Goal: Task Accomplishment & Management: Manage account settings

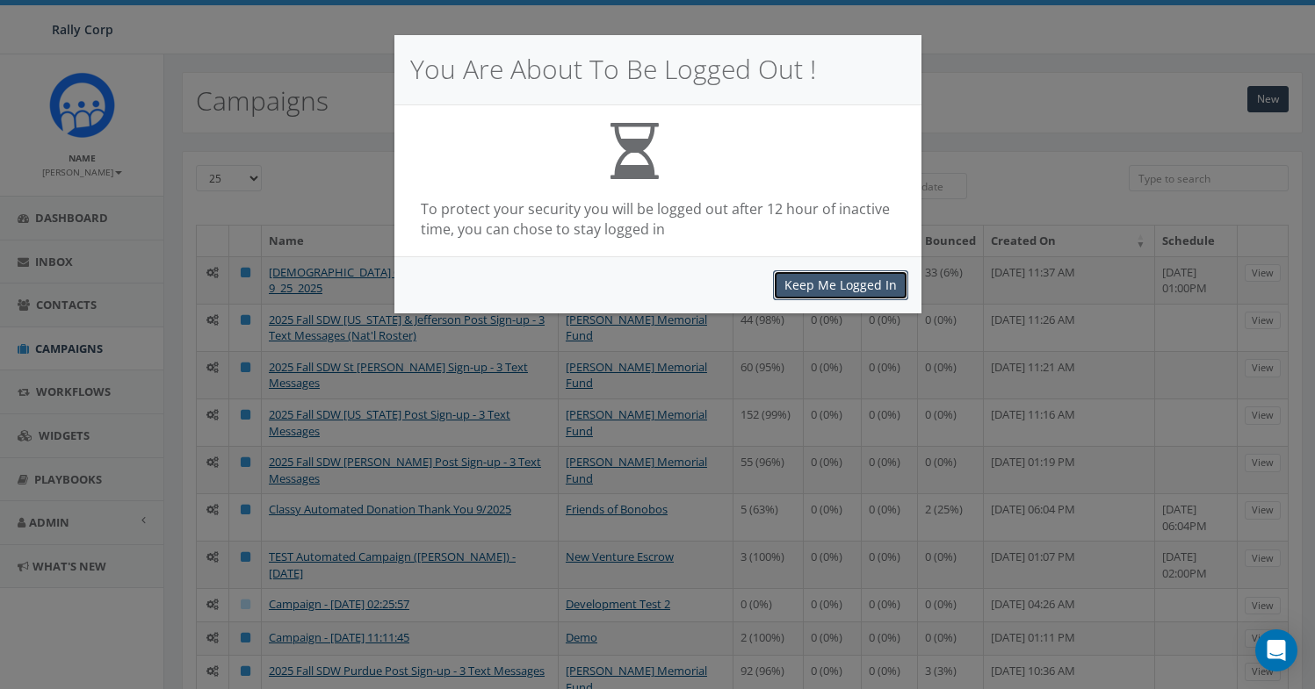
click at [832, 285] on button "Keep Me Logged In" at bounding box center [840, 286] width 135 height 30
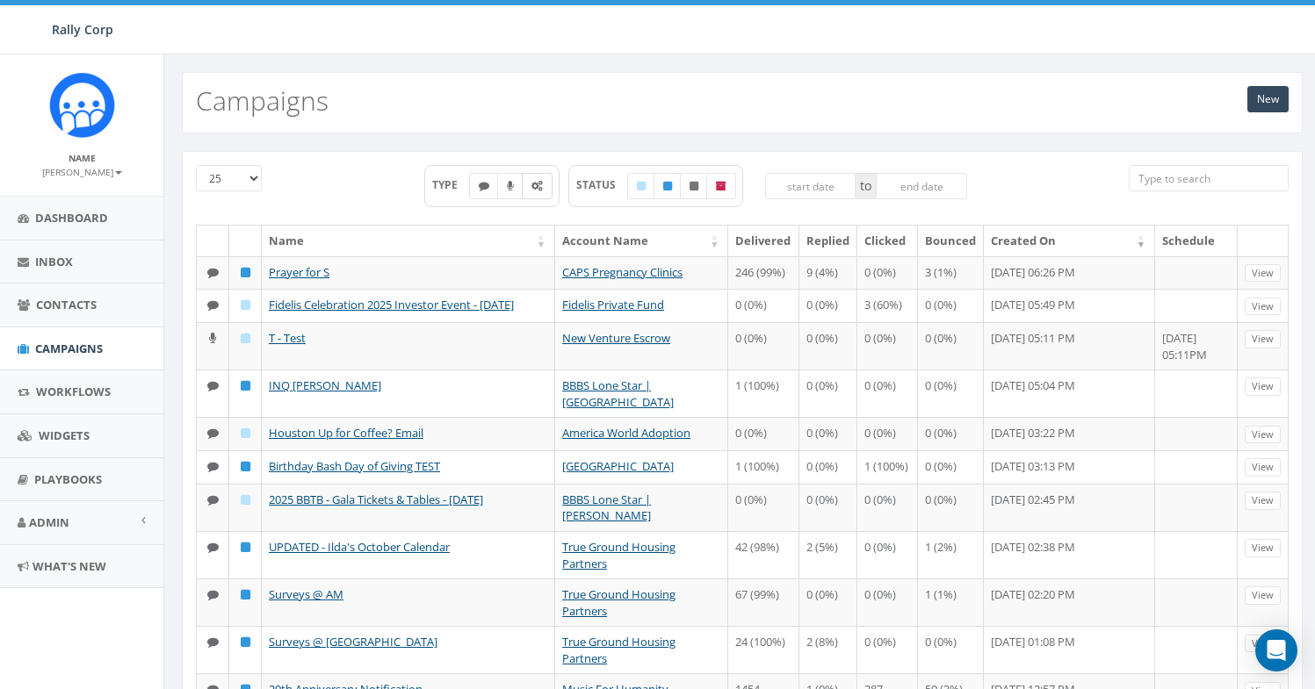
click at [547, 194] on label at bounding box center [537, 186] width 31 height 26
checkbox input "true"
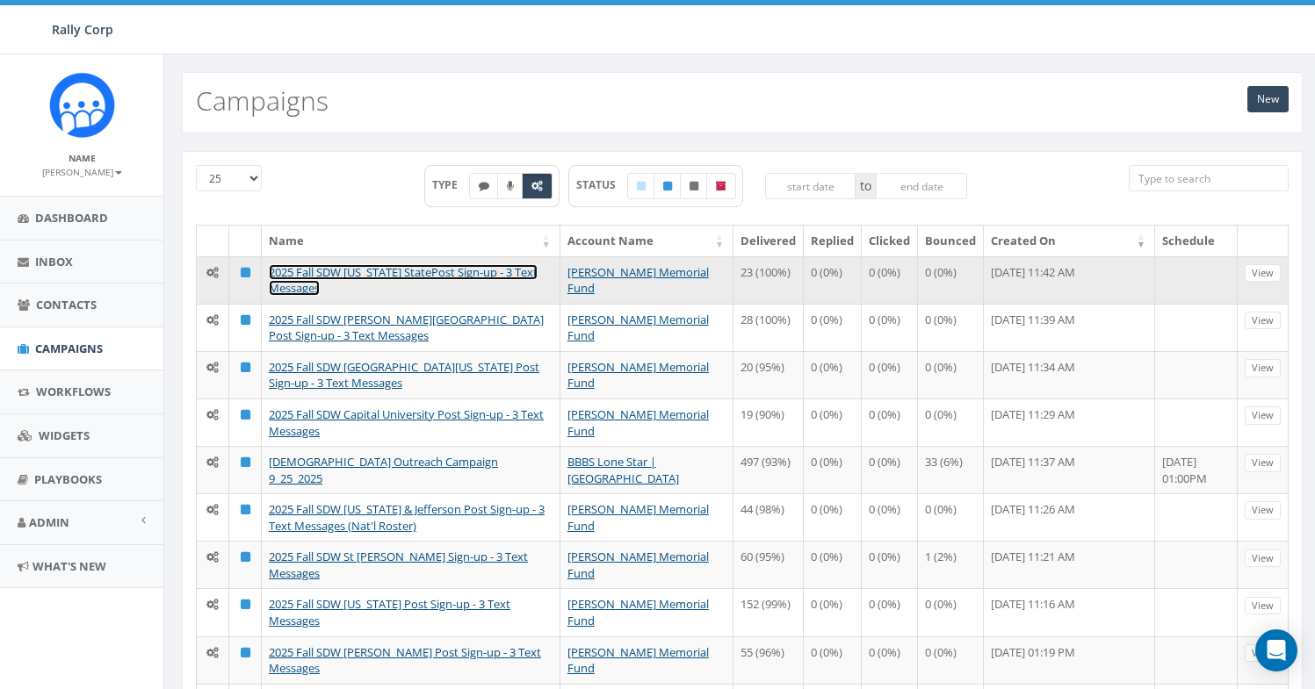
click at [433, 276] on link "2025 Fall SDW Michigan StatePost Sign-up - 3 Text Messages" at bounding box center [403, 280] width 269 height 32
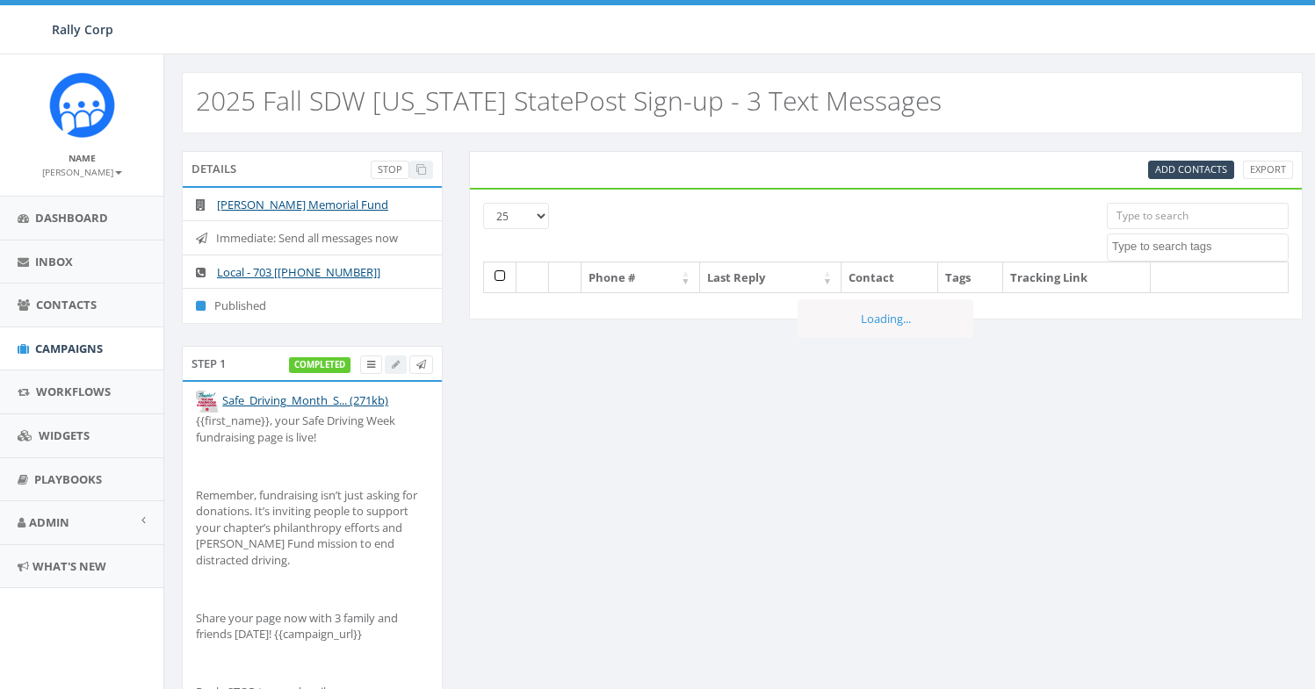
select select
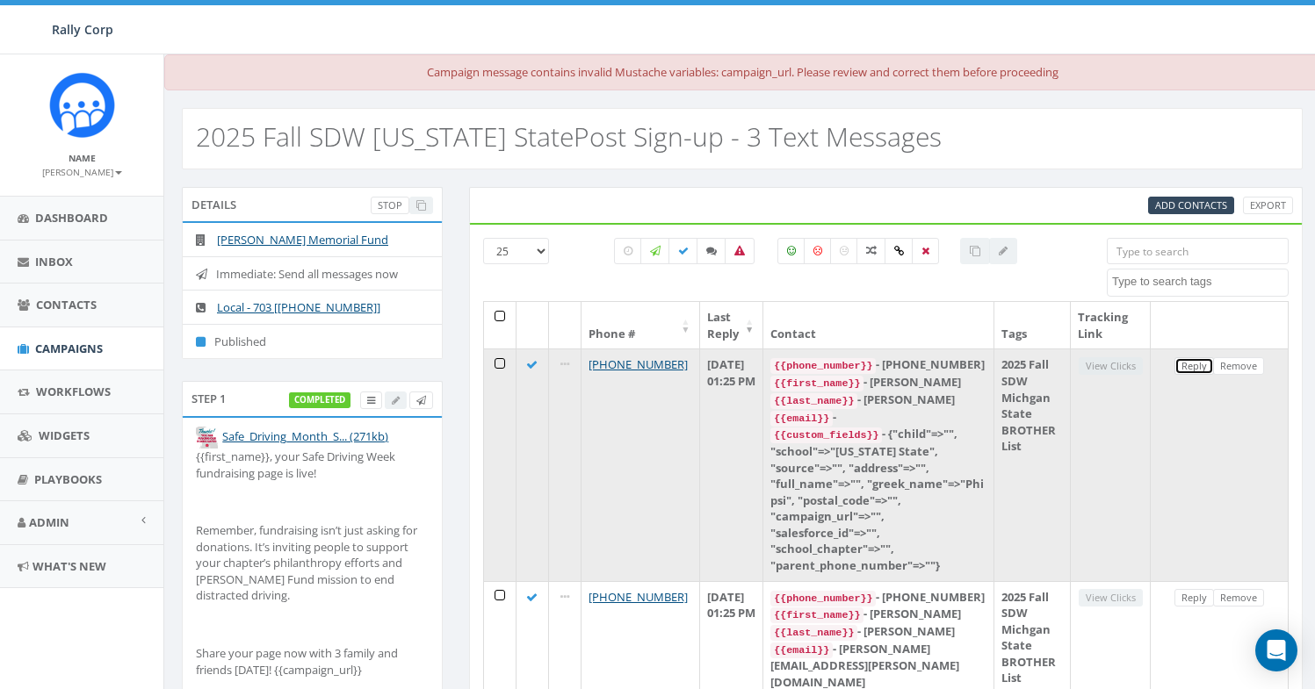
click at [1184, 363] on link "Reply" at bounding box center [1194, 366] width 40 height 18
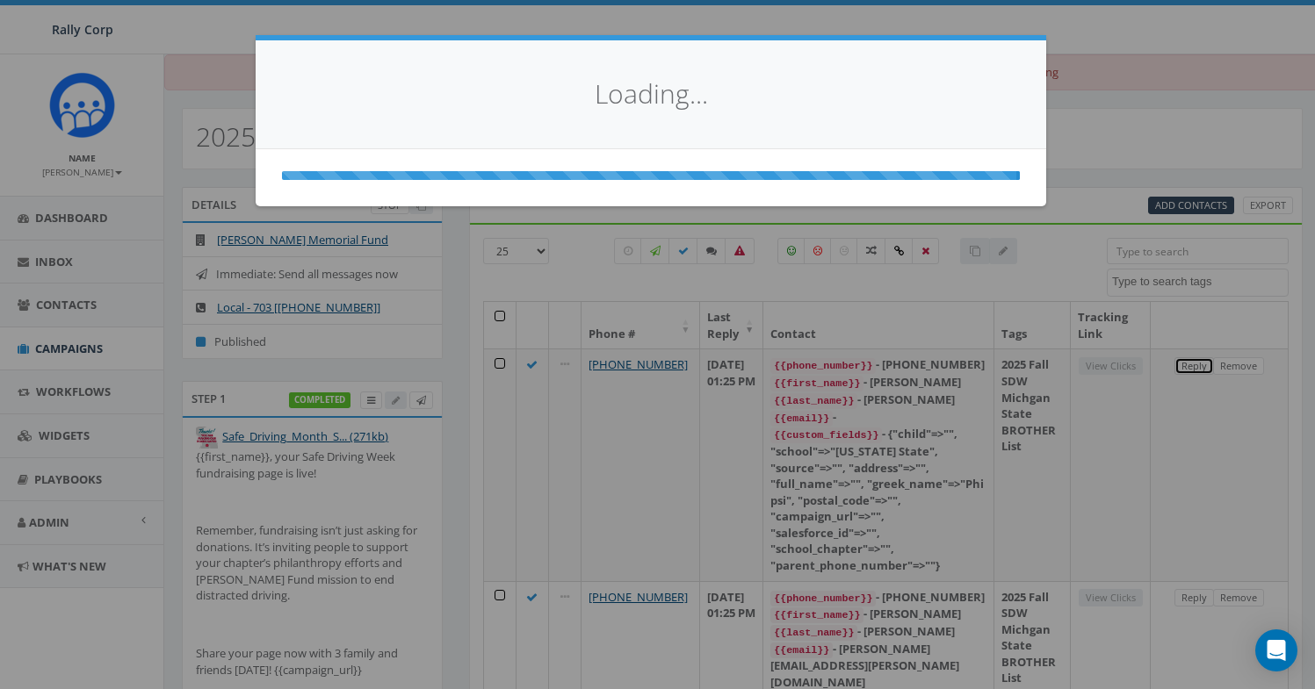
select select
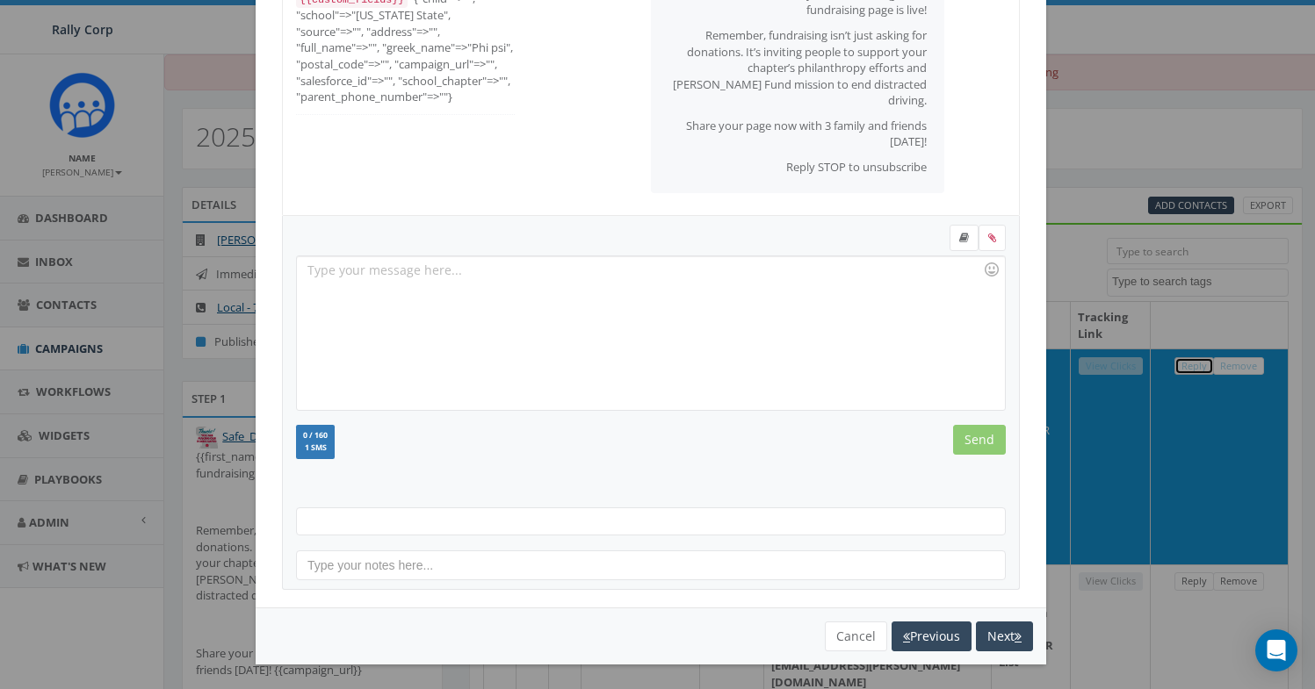
scroll to position [191, 0]
click at [840, 638] on button "Cancel" at bounding box center [856, 635] width 62 height 30
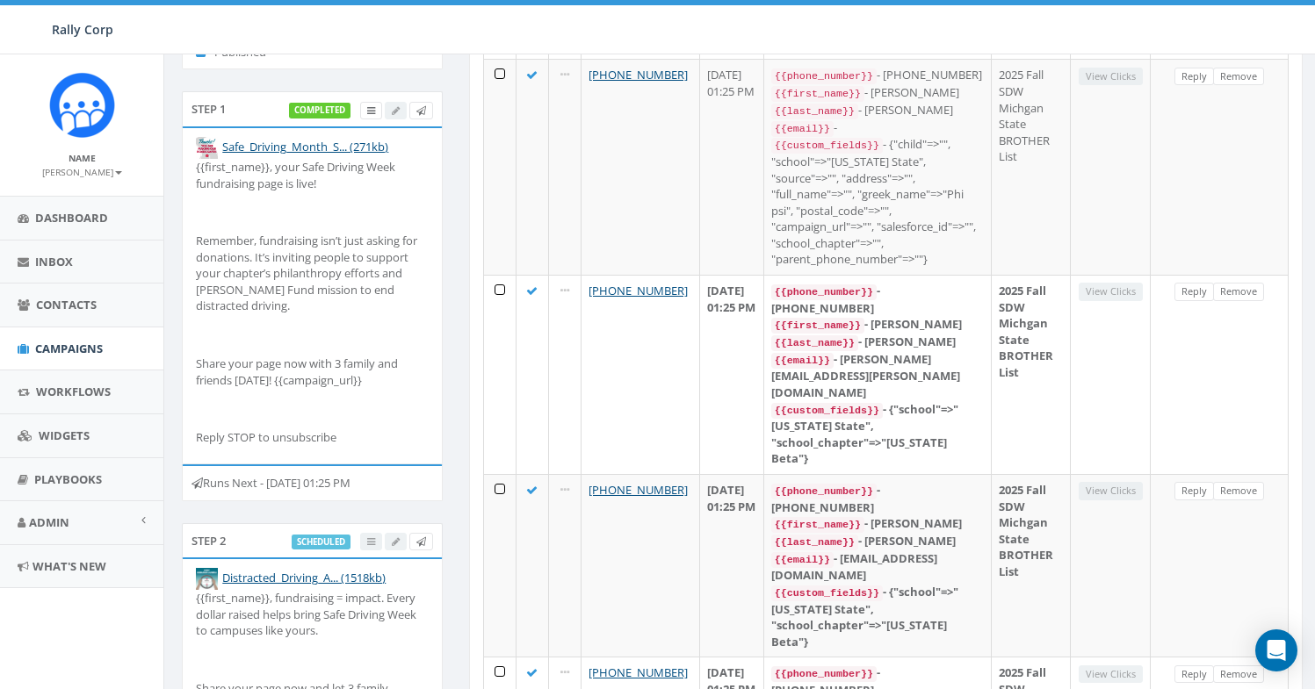
scroll to position [0, 0]
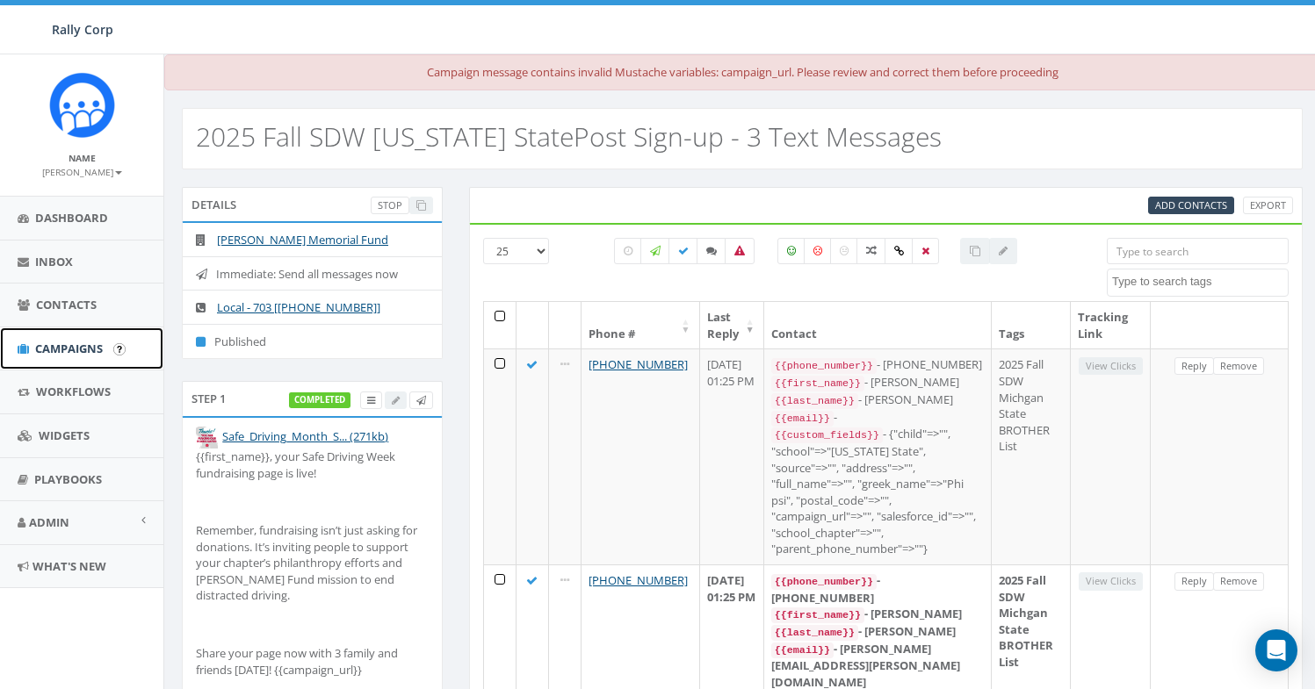
click at [72, 359] on link "Campaigns" at bounding box center [81, 349] width 163 height 43
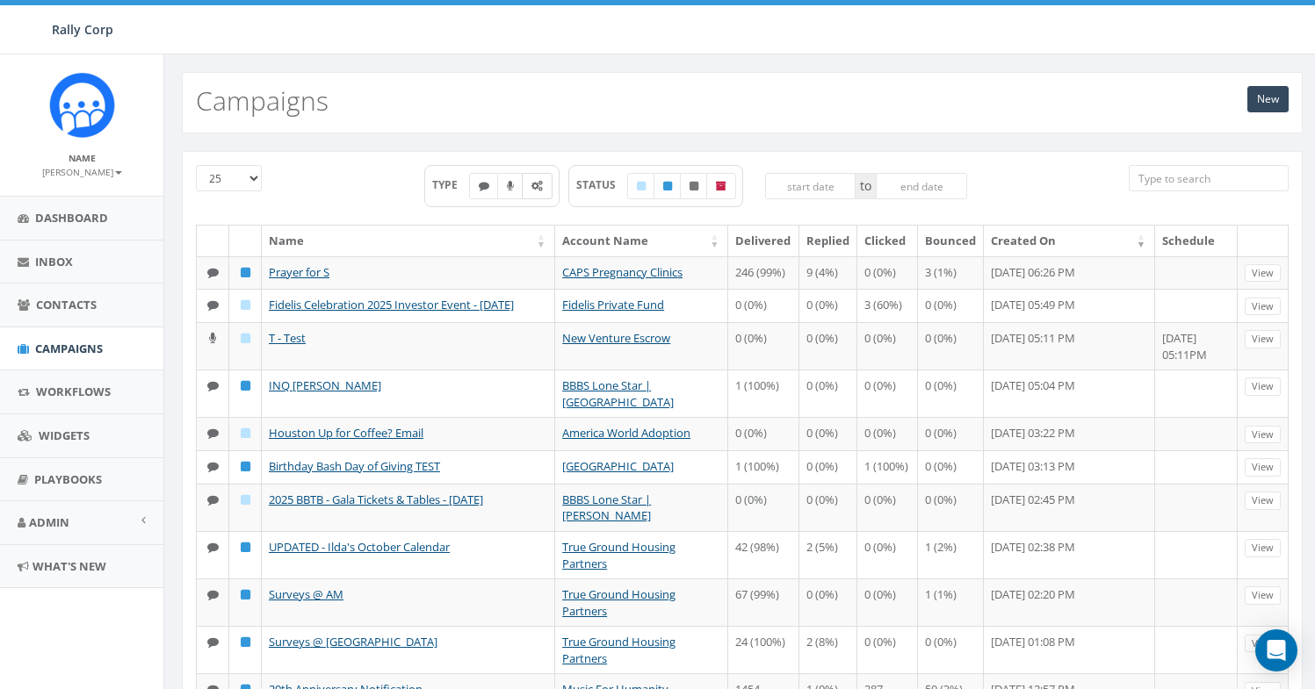
click at [534, 192] on label at bounding box center [537, 186] width 31 height 26
checkbox input "true"
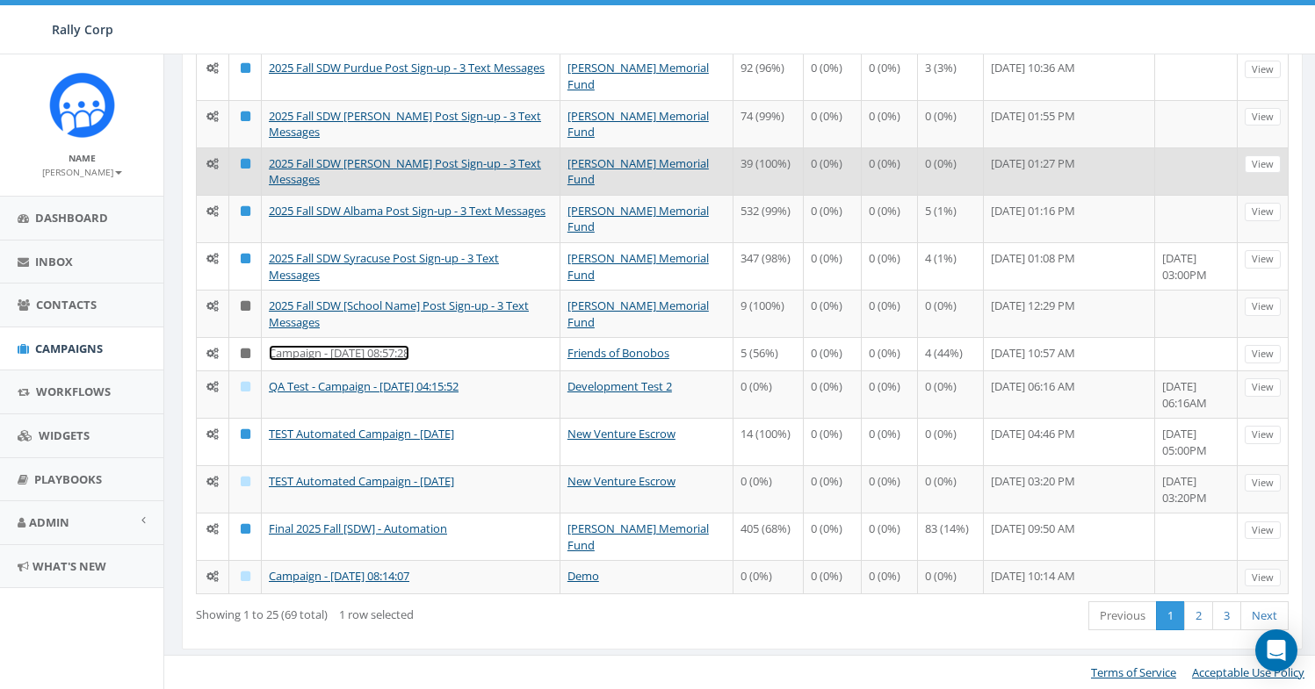
scroll to position [837, 0]
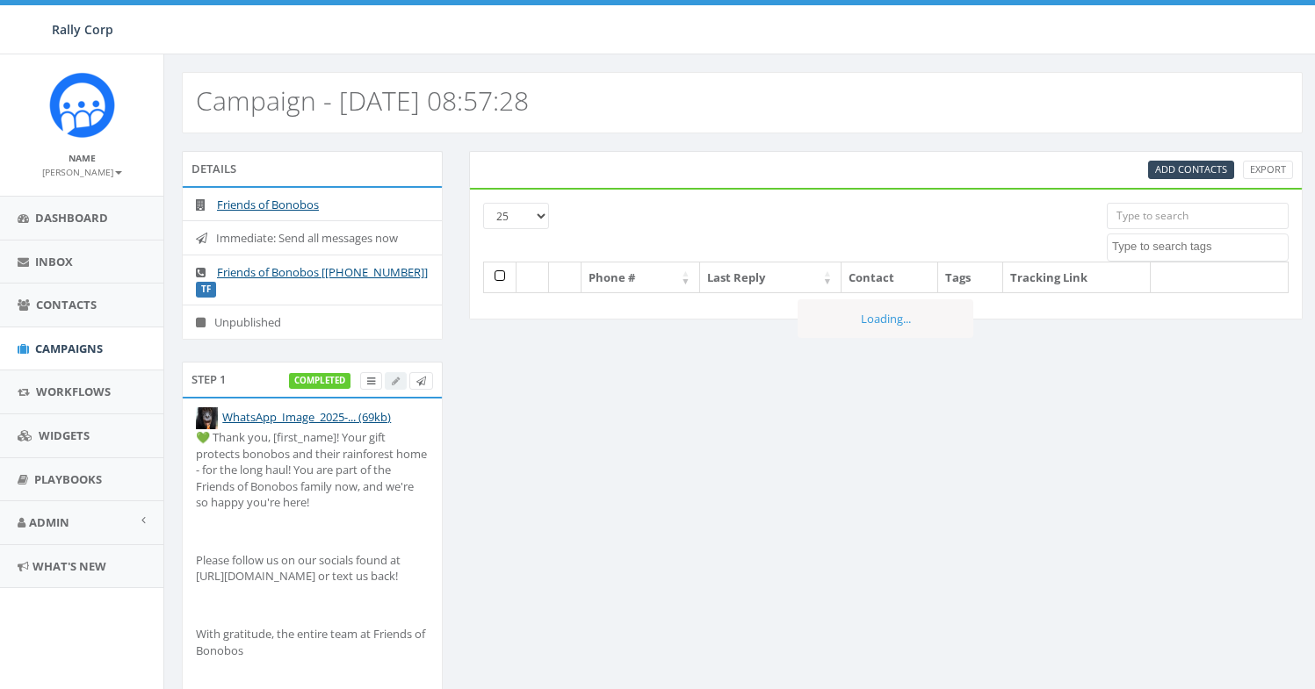
select select
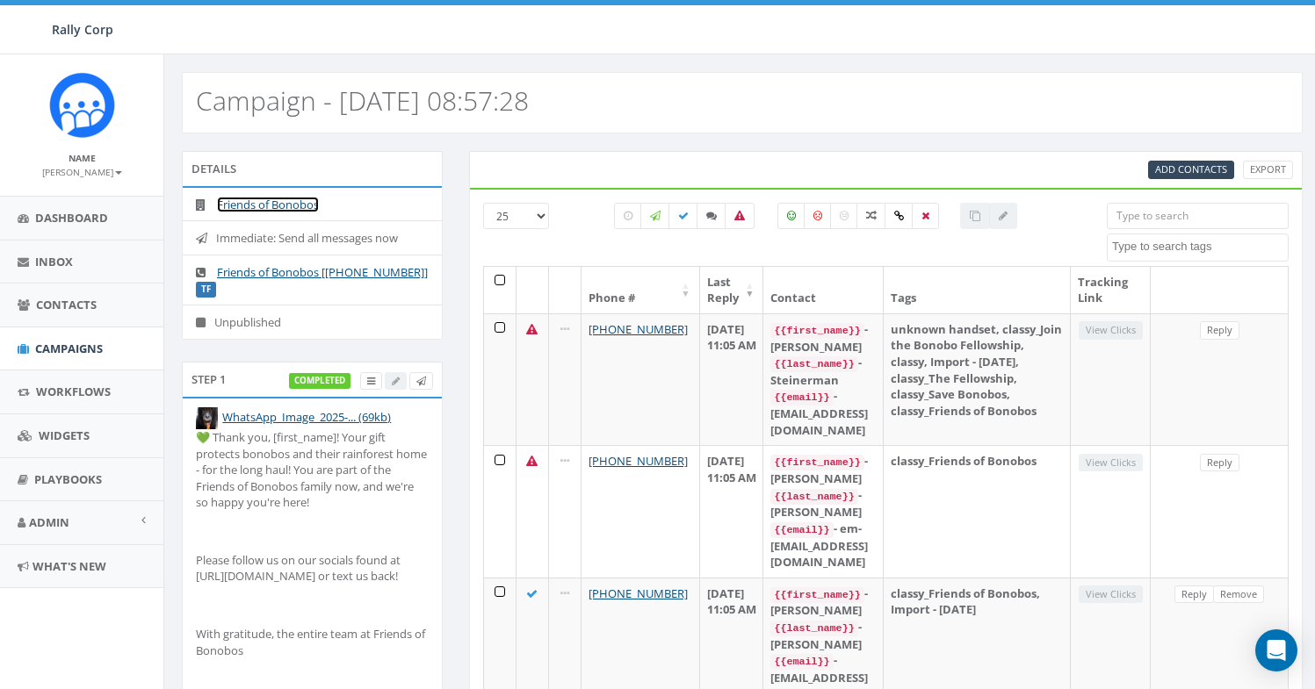
click at [281, 200] on link "Friends of Bonobos" at bounding box center [268, 205] width 102 height 16
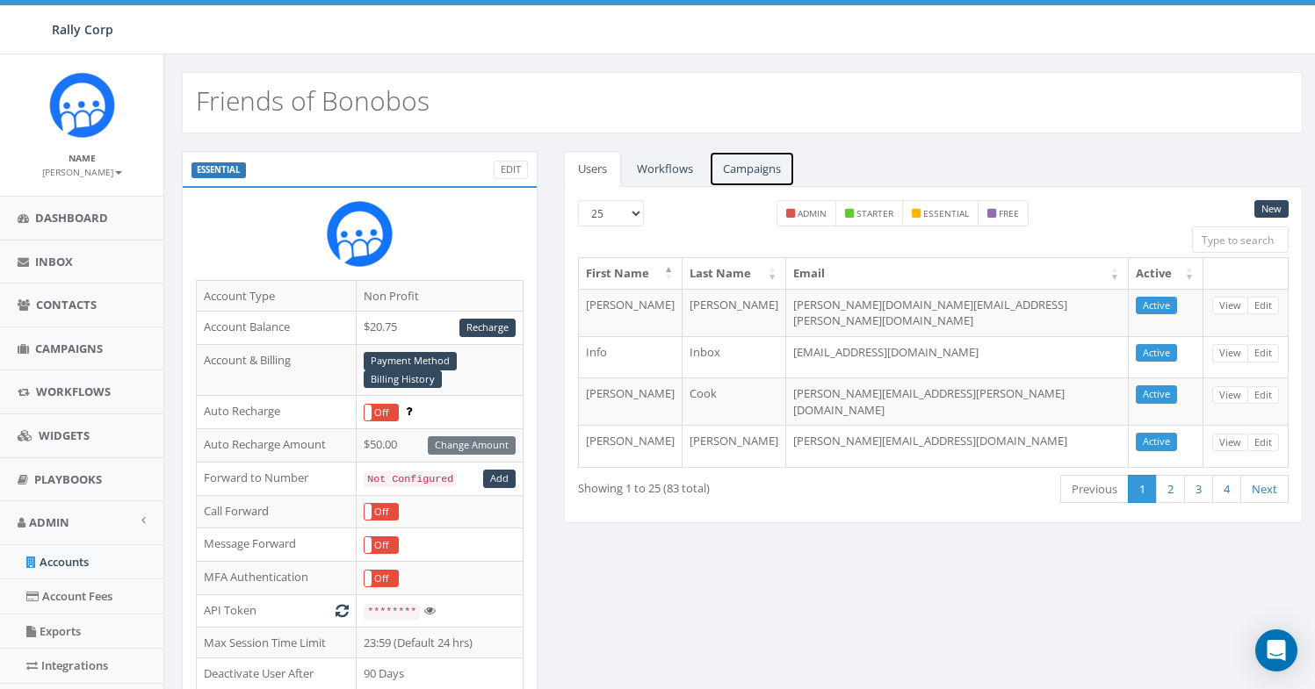
click at [756, 168] on link "Campaigns" at bounding box center [752, 169] width 86 height 36
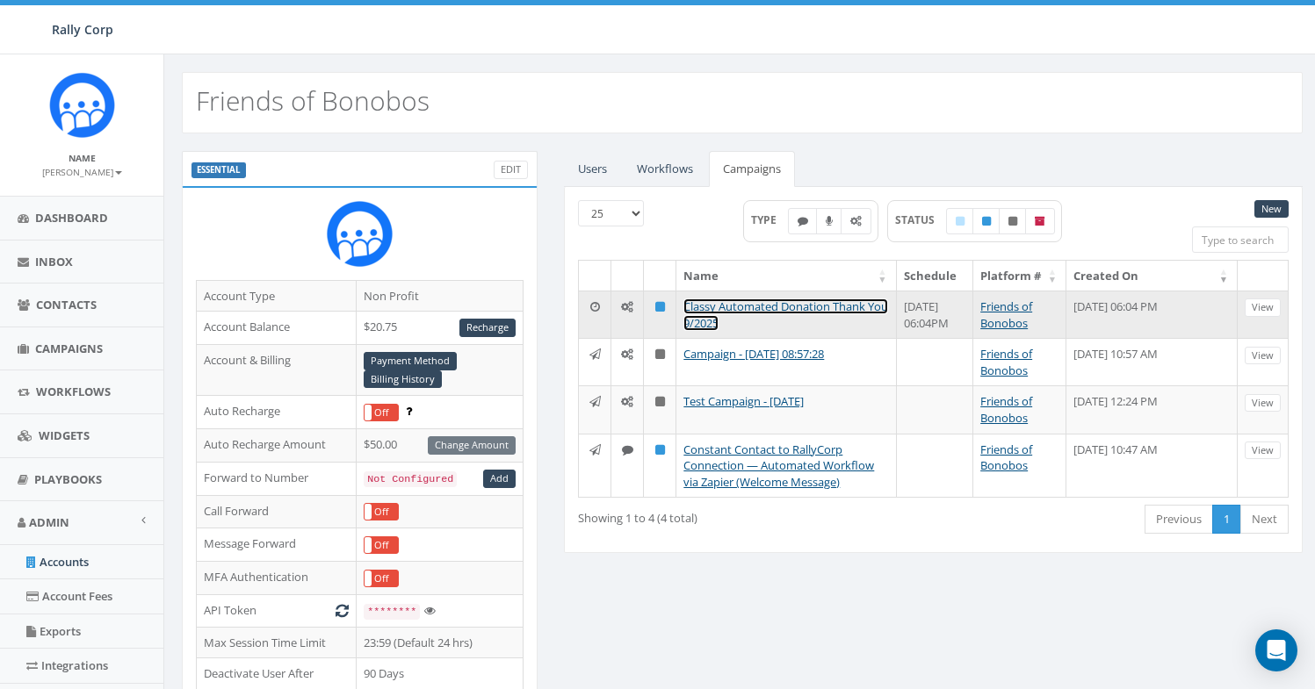
click at [723, 307] on link "Classy Automated Donation Thank You 9/2025" at bounding box center [785, 315] width 205 height 32
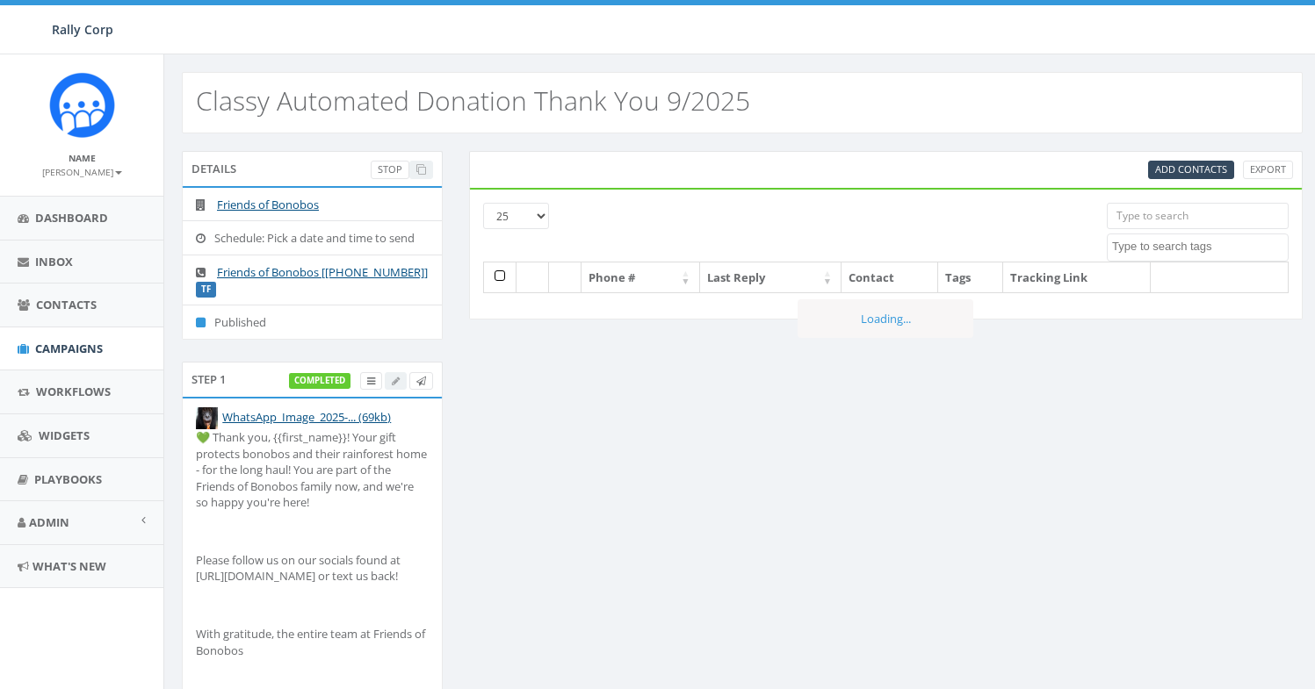
select select
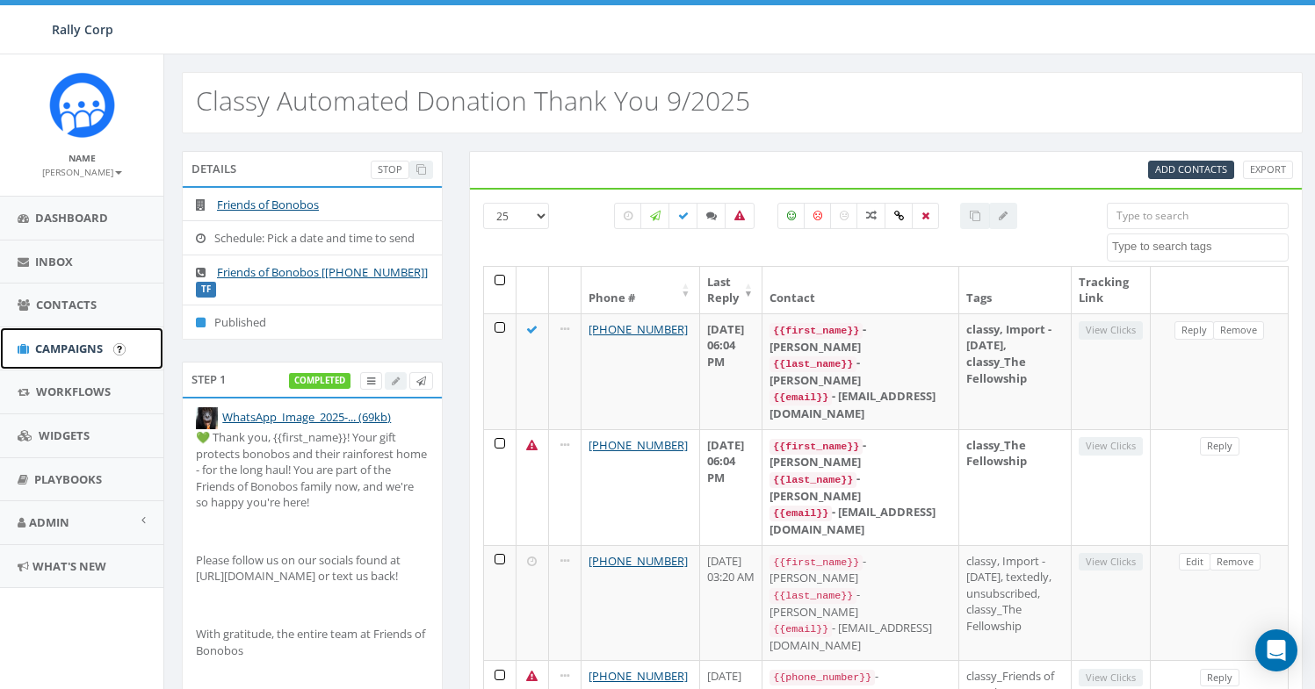
click at [68, 348] on span "Campaigns" at bounding box center [69, 349] width 68 height 16
